Goal: Information Seeking & Learning: Find specific fact

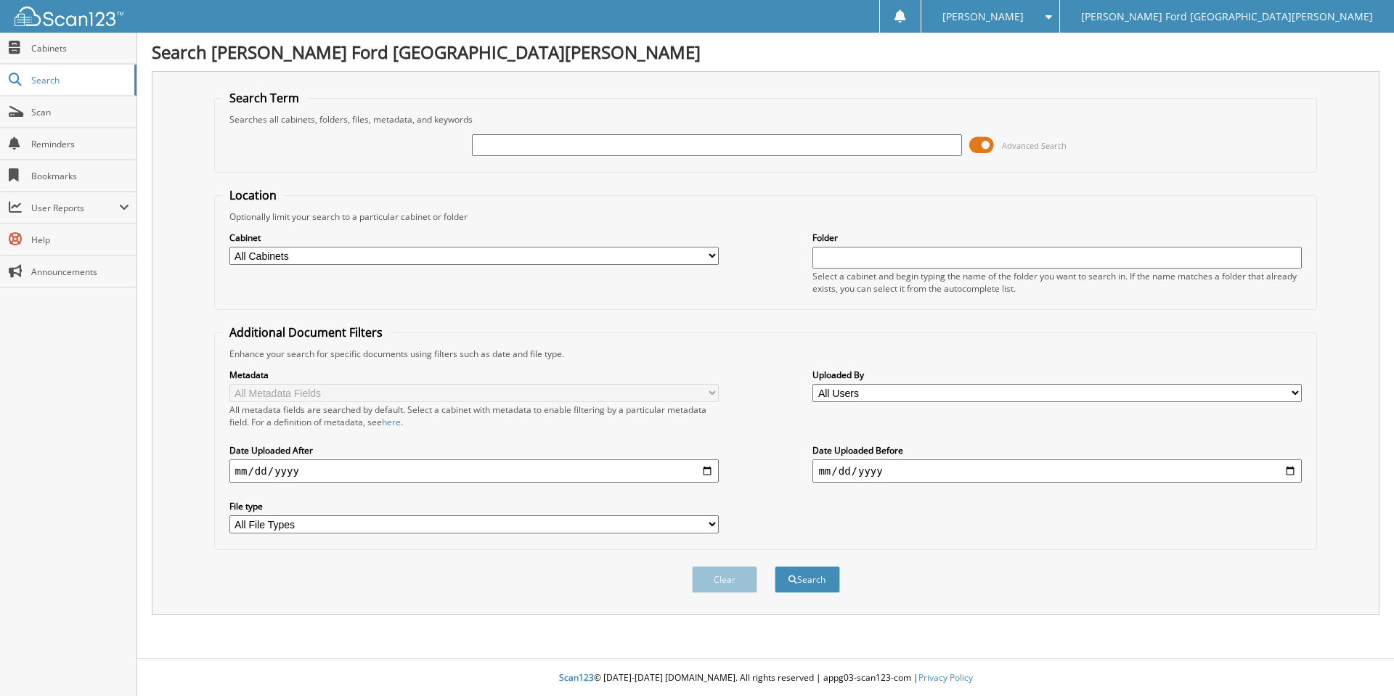
click at [561, 143] on input "text" at bounding box center [716, 145] width 489 height 22
click at [554, 152] on input "text" at bounding box center [716, 145] width 489 height 22
type input "2539836"
click at [775, 566] on button "Search" at bounding box center [807, 579] width 65 height 27
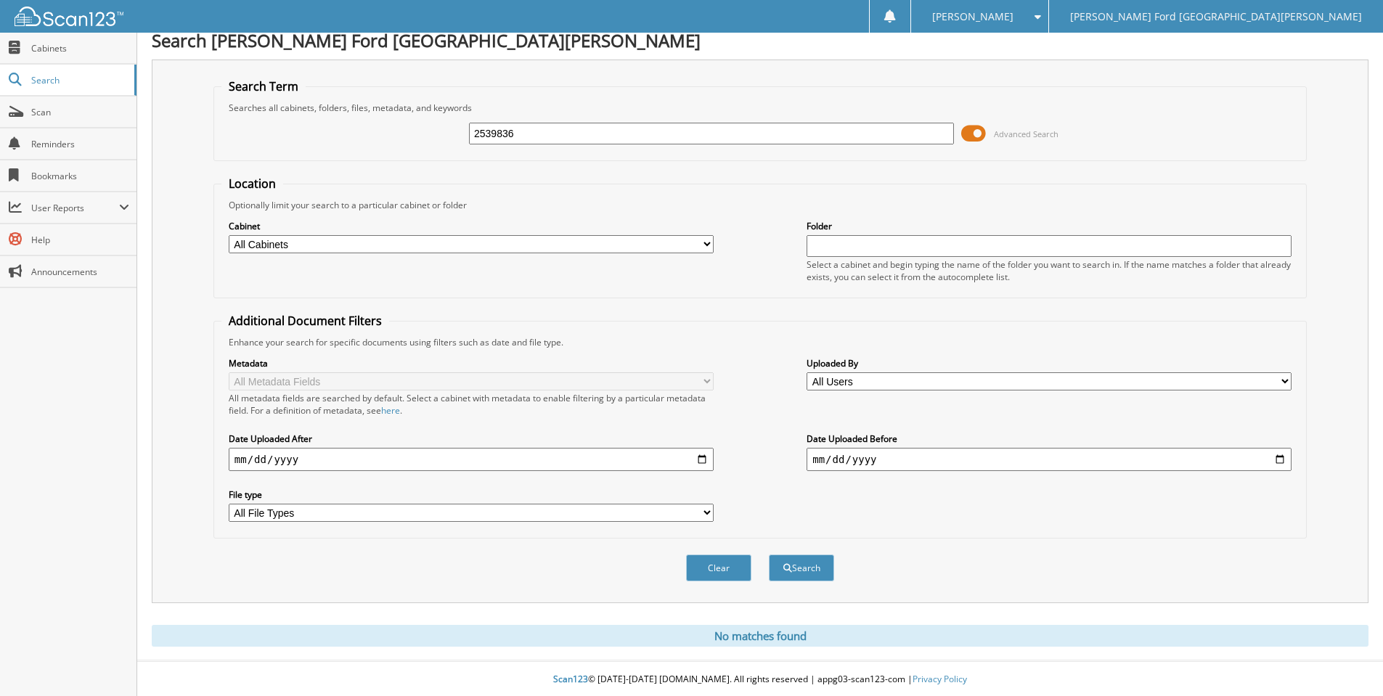
scroll to position [14, 0]
click at [481, 135] on input "2539836" at bounding box center [711, 132] width 485 height 22
type input "2439836"
click at [769, 553] on button "Search" at bounding box center [801, 566] width 65 height 27
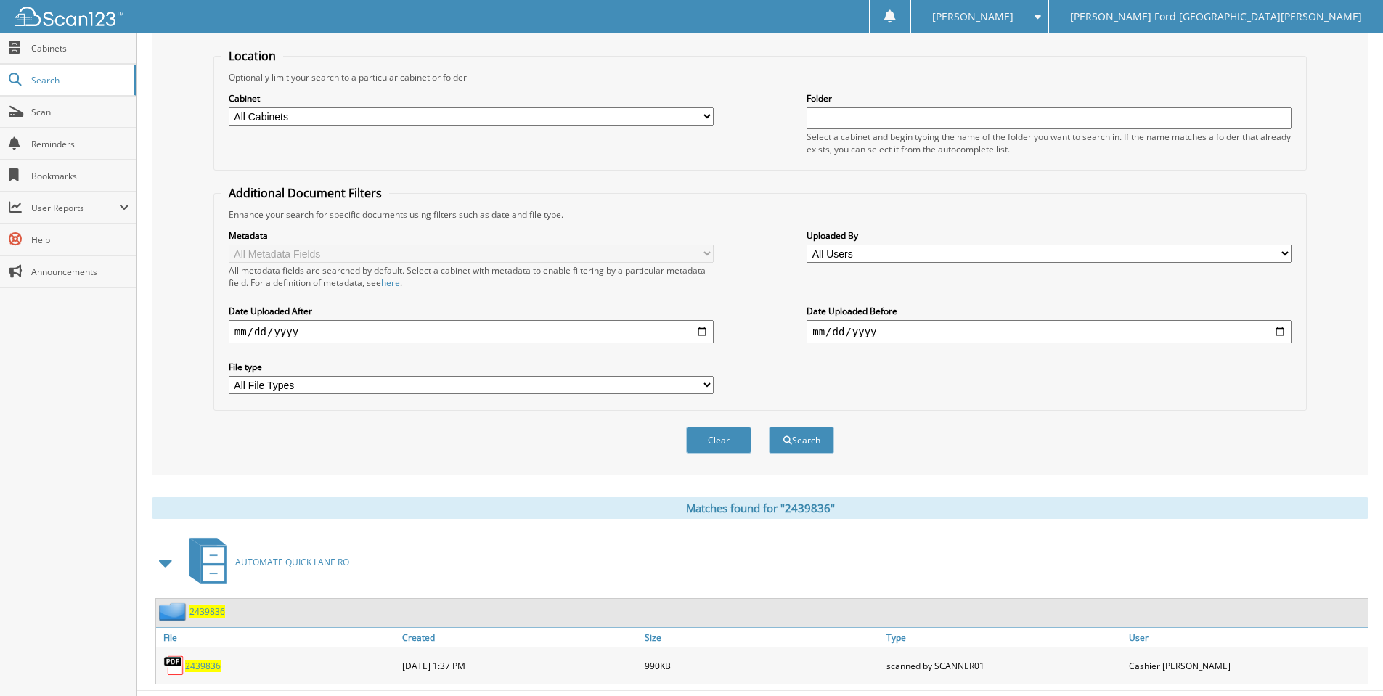
scroll to position [172, 0]
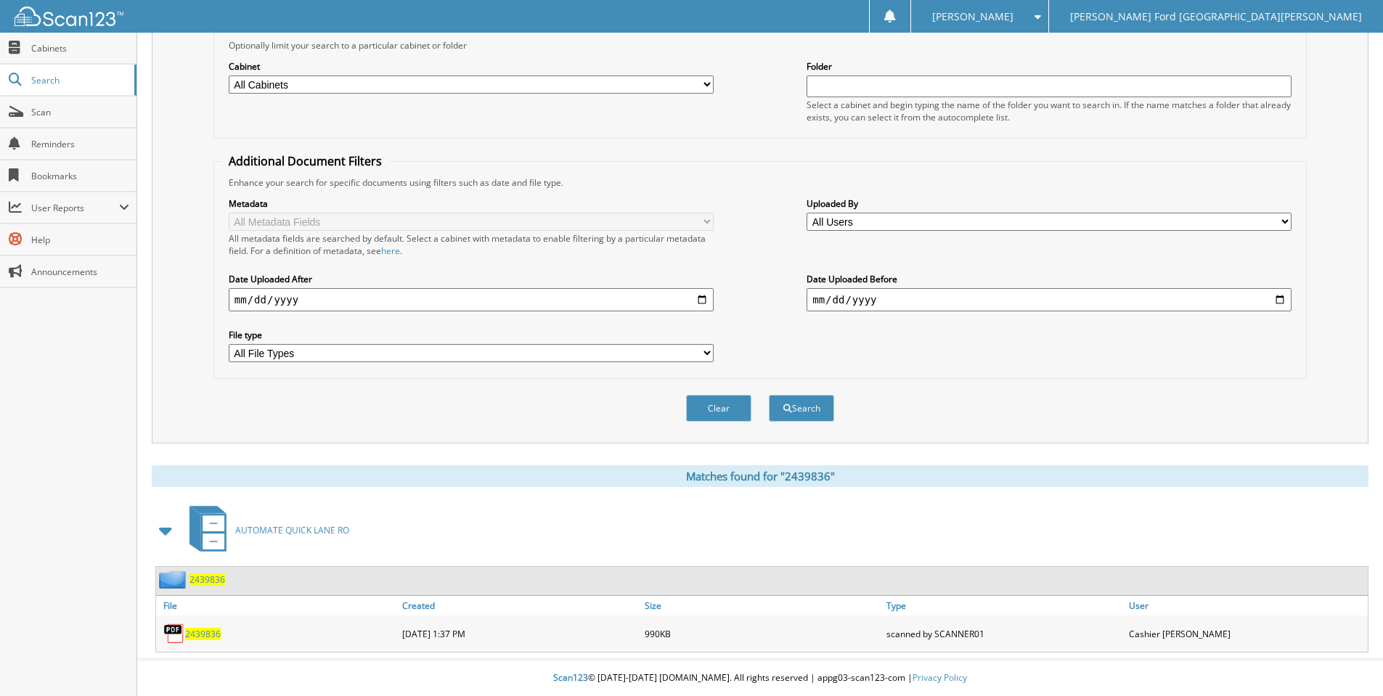
click at [211, 635] on span "2439836" at bounding box center [203, 634] width 36 height 12
